Goal: Task Accomplishment & Management: Use online tool/utility

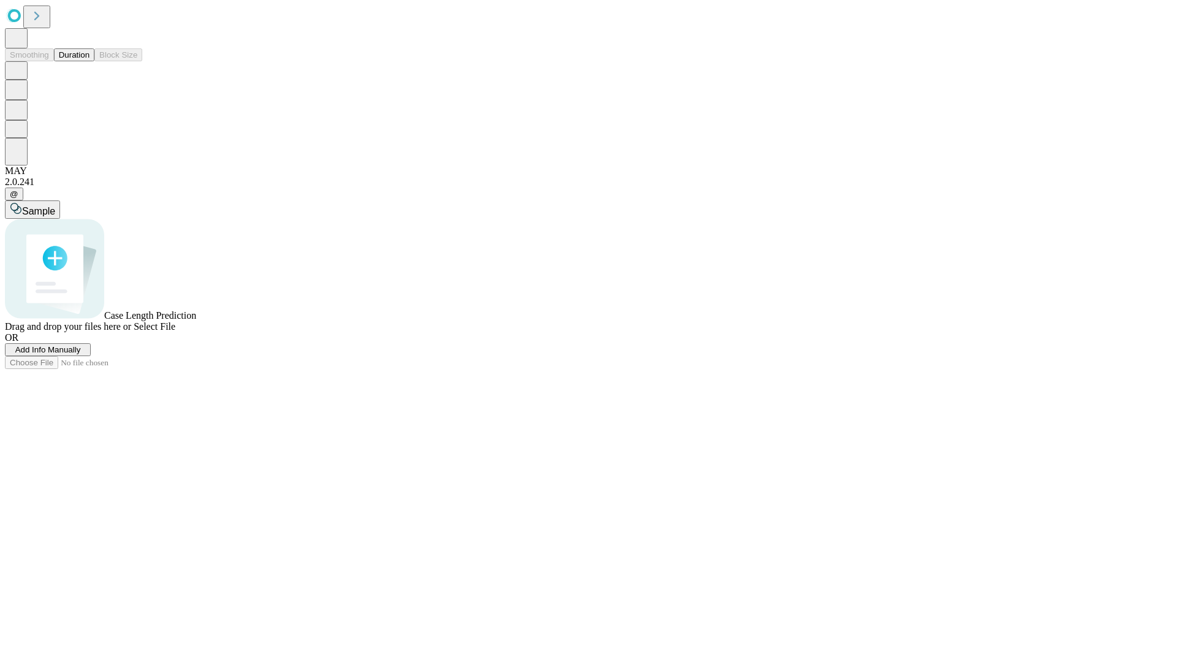
click at [89, 61] on button "Duration" at bounding box center [74, 54] width 40 height 13
click at [81, 354] on span "Add Info Manually" at bounding box center [48, 349] width 66 height 9
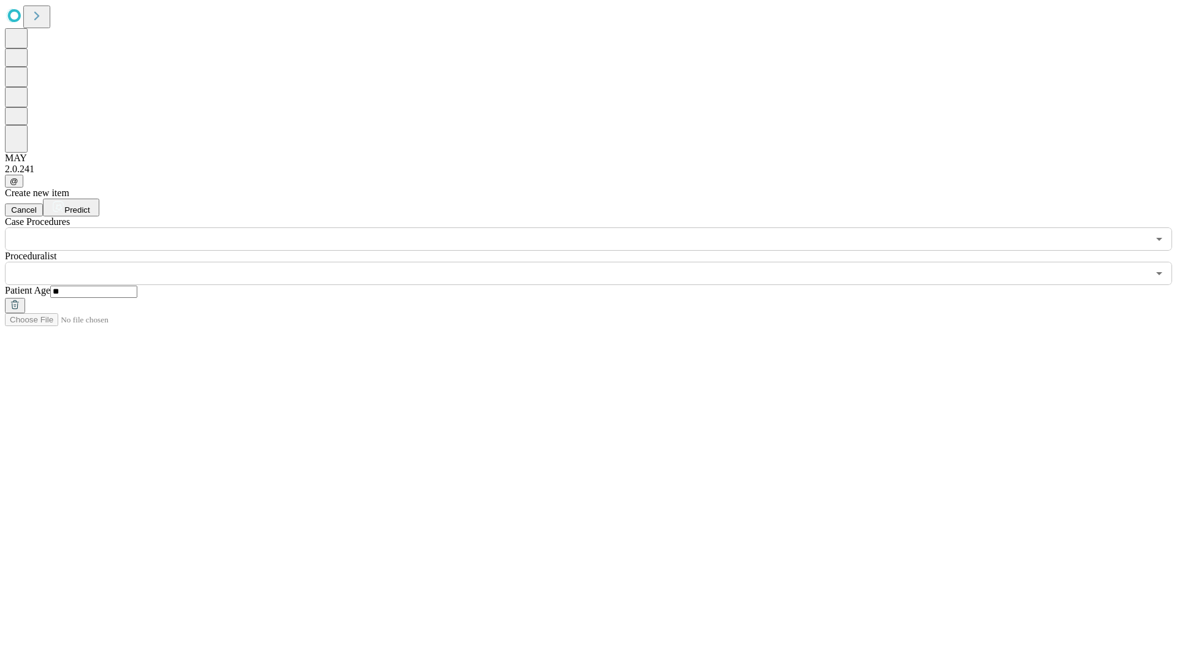
type input "**"
click at [597, 262] on input "text" at bounding box center [576, 273] width 1143 height 23
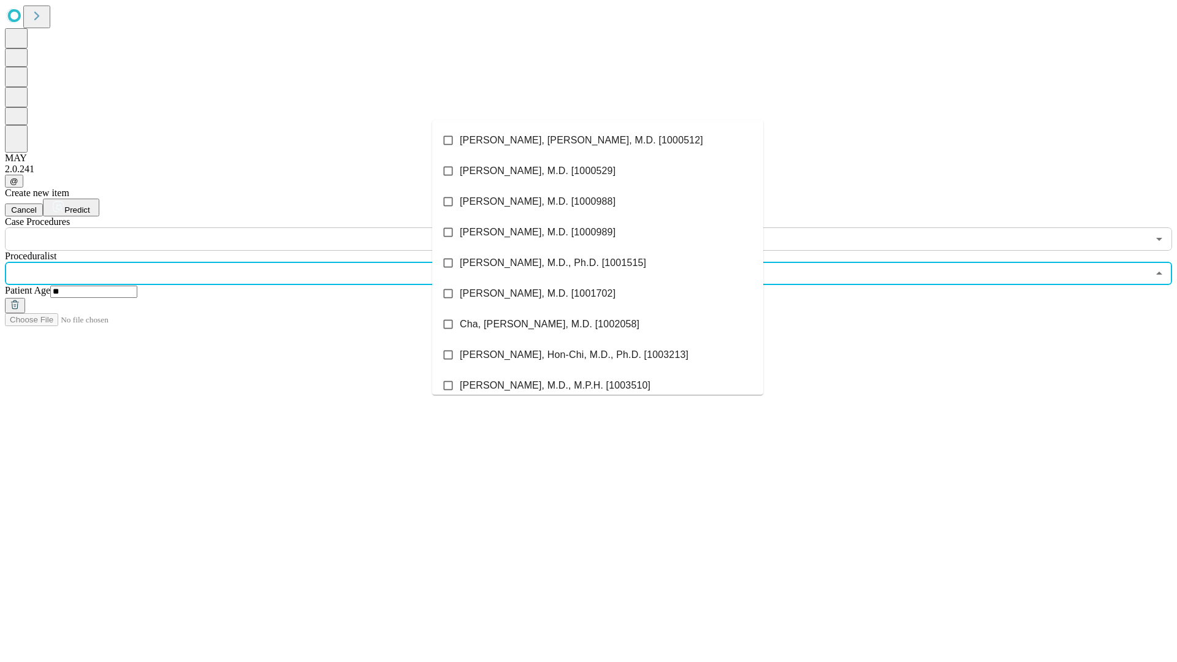
click at [598, 140] on li "[PERSON_NAME], [PERSON_NAME], M.D. [1000512]" at bounding box center [597, 140] width 331 height 31
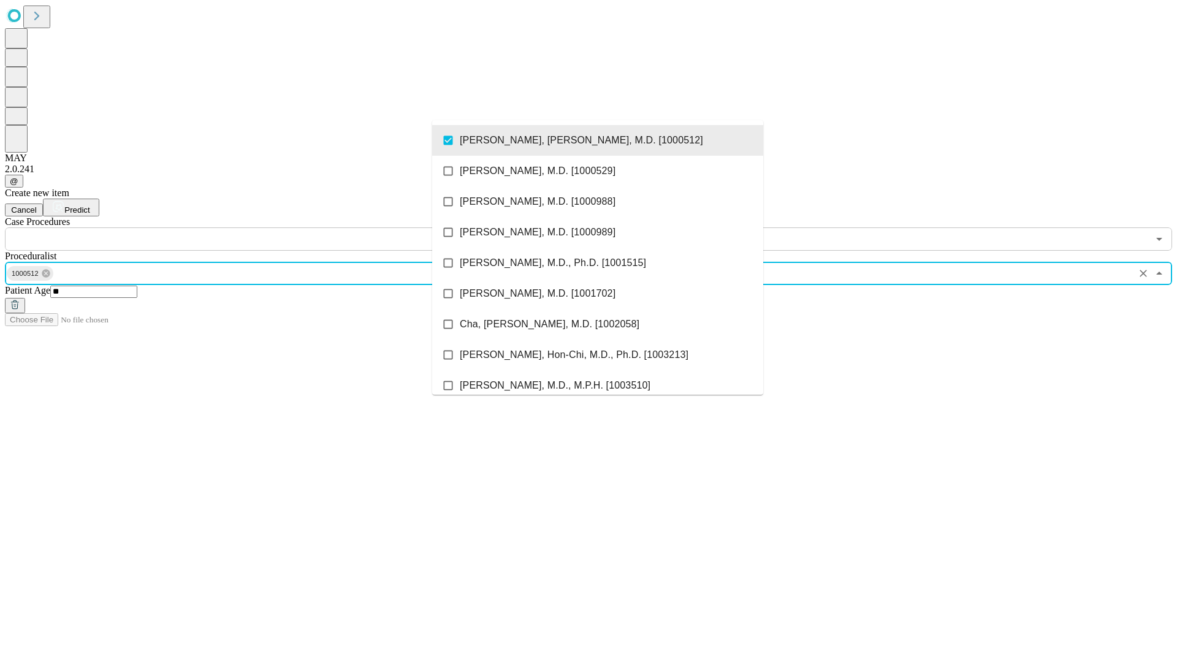
click at [257, 227] on input "text" at bounding box center [576, 238] width 1143 height 23
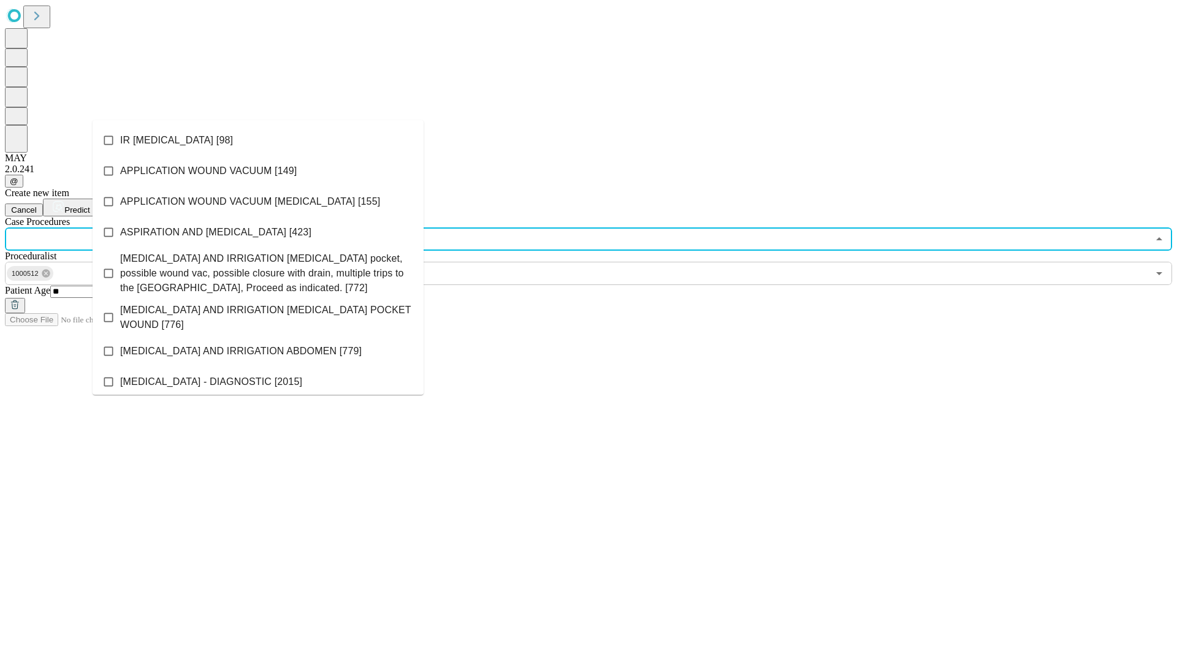
click at [258, 140] on li "IR [MEDICAL_DATA] [98]" at bounding box center [258, 140] width 331 height 31
